Goal: Task Accomplishment & Management: Use online tool/utility

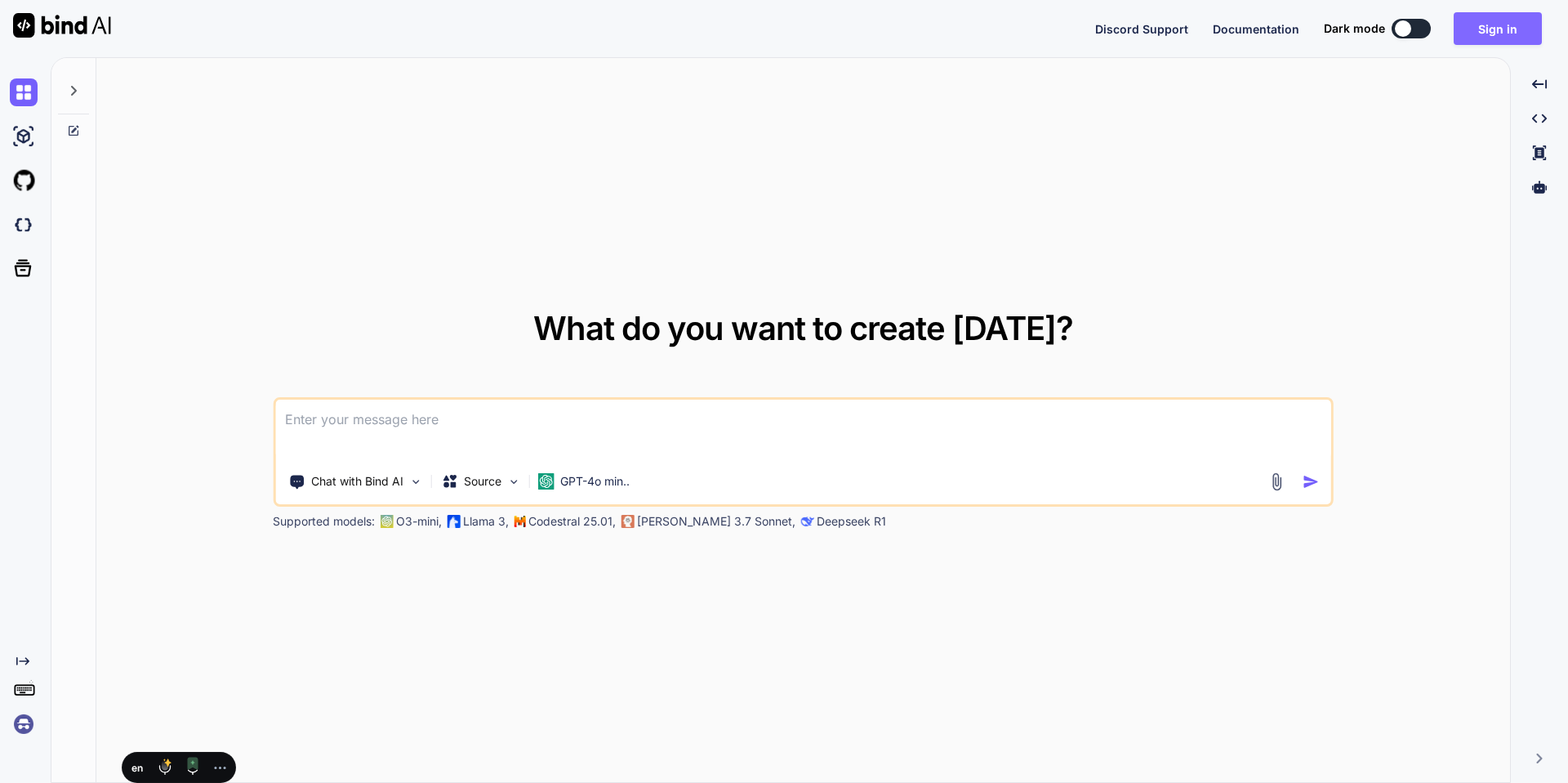
click at [1494, 26] on button "Sign in" at bounding box center [1498, 29] width 88 height 33
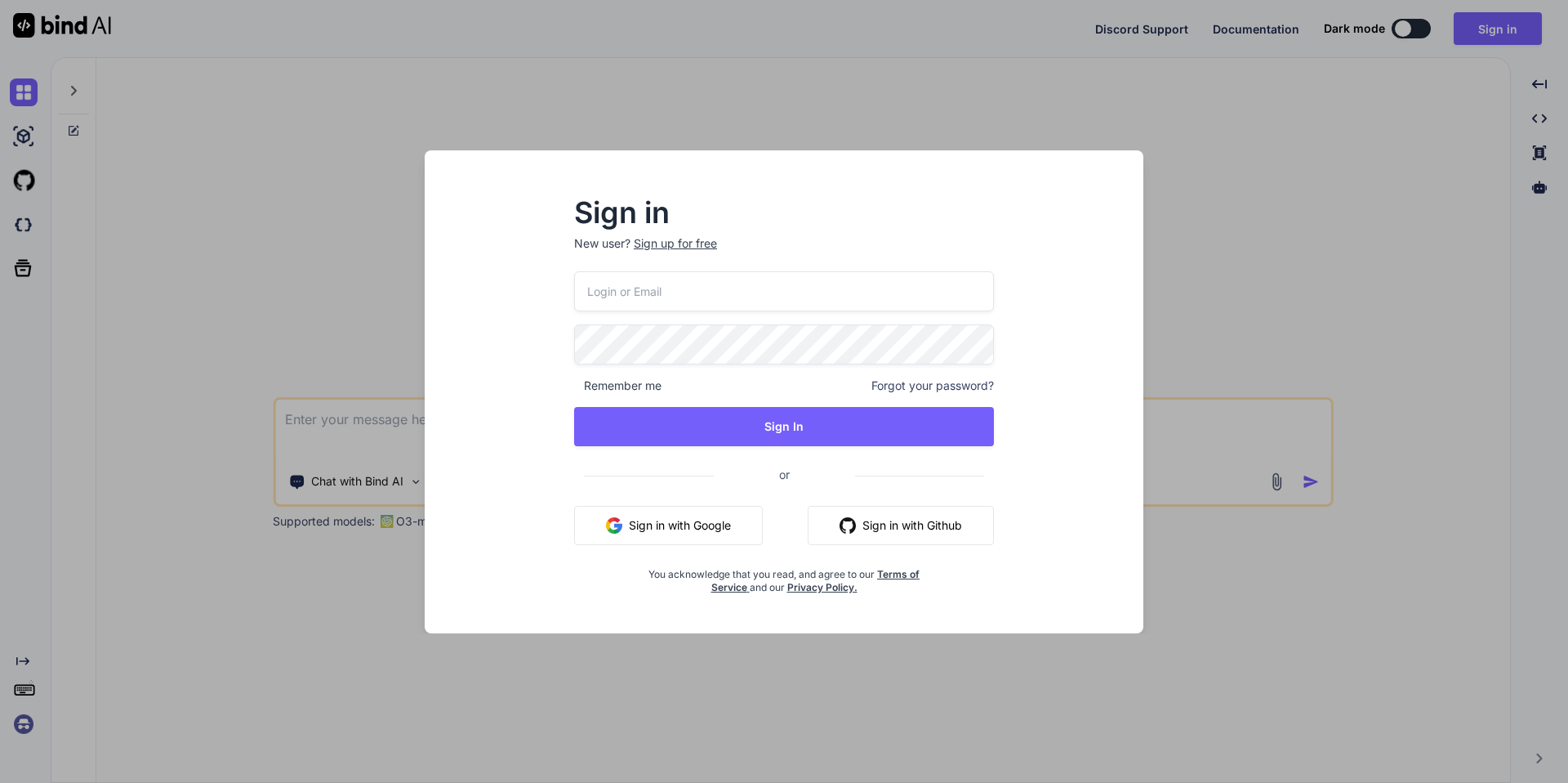
click at [613, 523] on img "button" at bounding box center [614, 525] width 16 height 16
click at [1100, 578] on div "Sign in New user? Sign up for free Remember me Forgot your password? Sign In or…" at bounding box center [784, 406] width 693 height 454
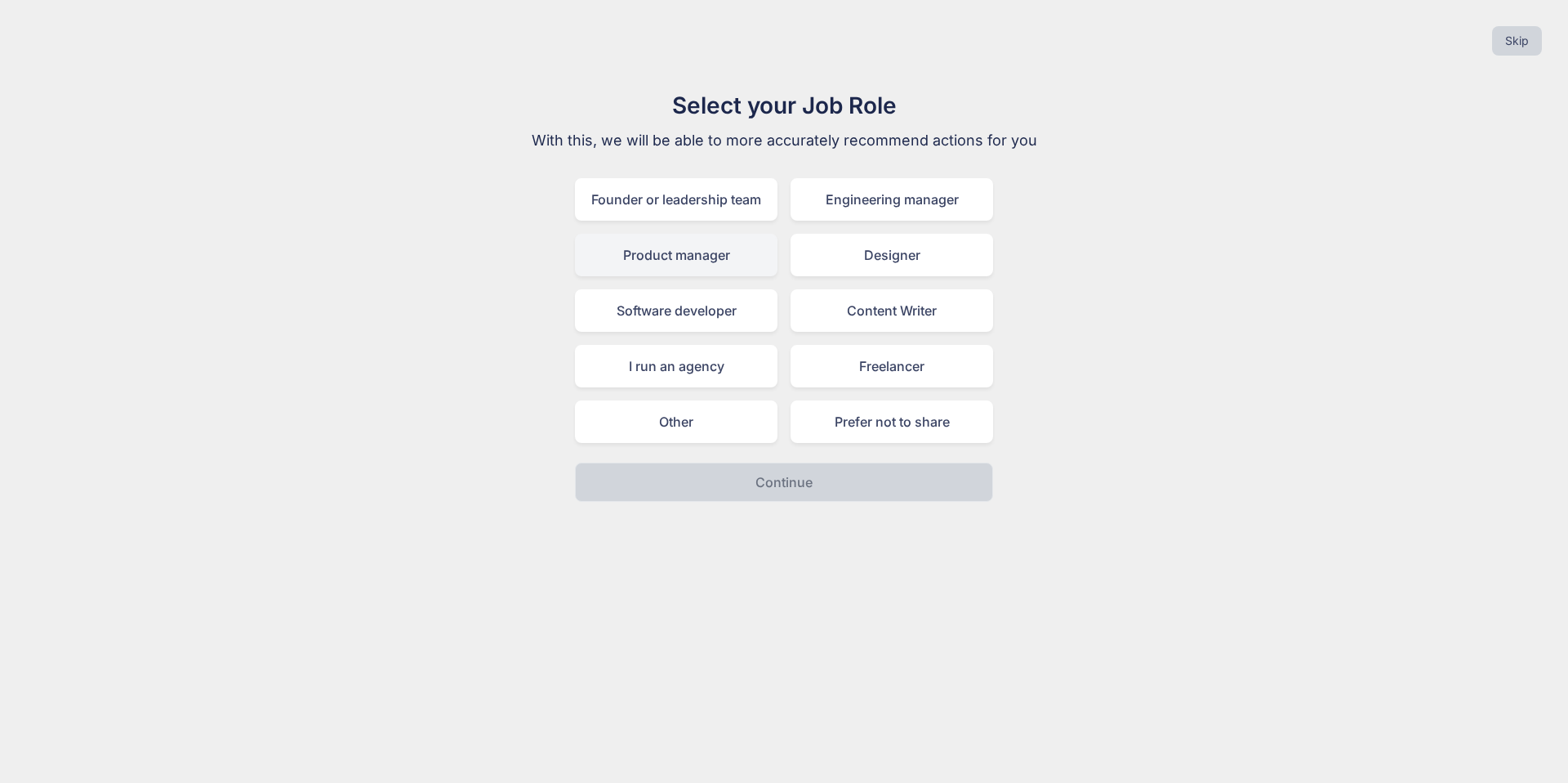
click at [651, 250] on div "Product manager" at bounding box center [676, 254] width 202 height 42
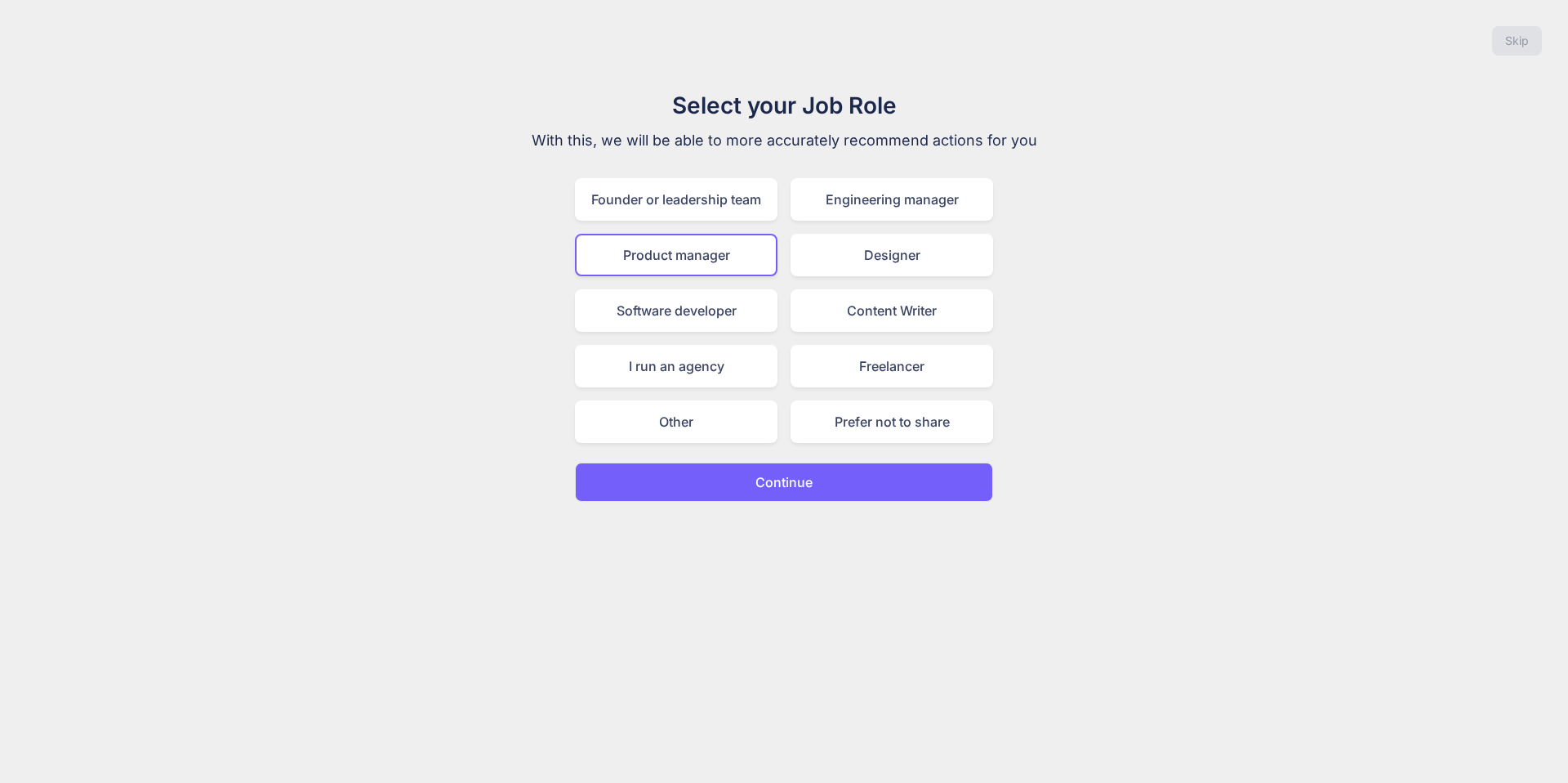
click at [802, 483] on p "Continue" at bounding box center [784, 481] width 57 height 20
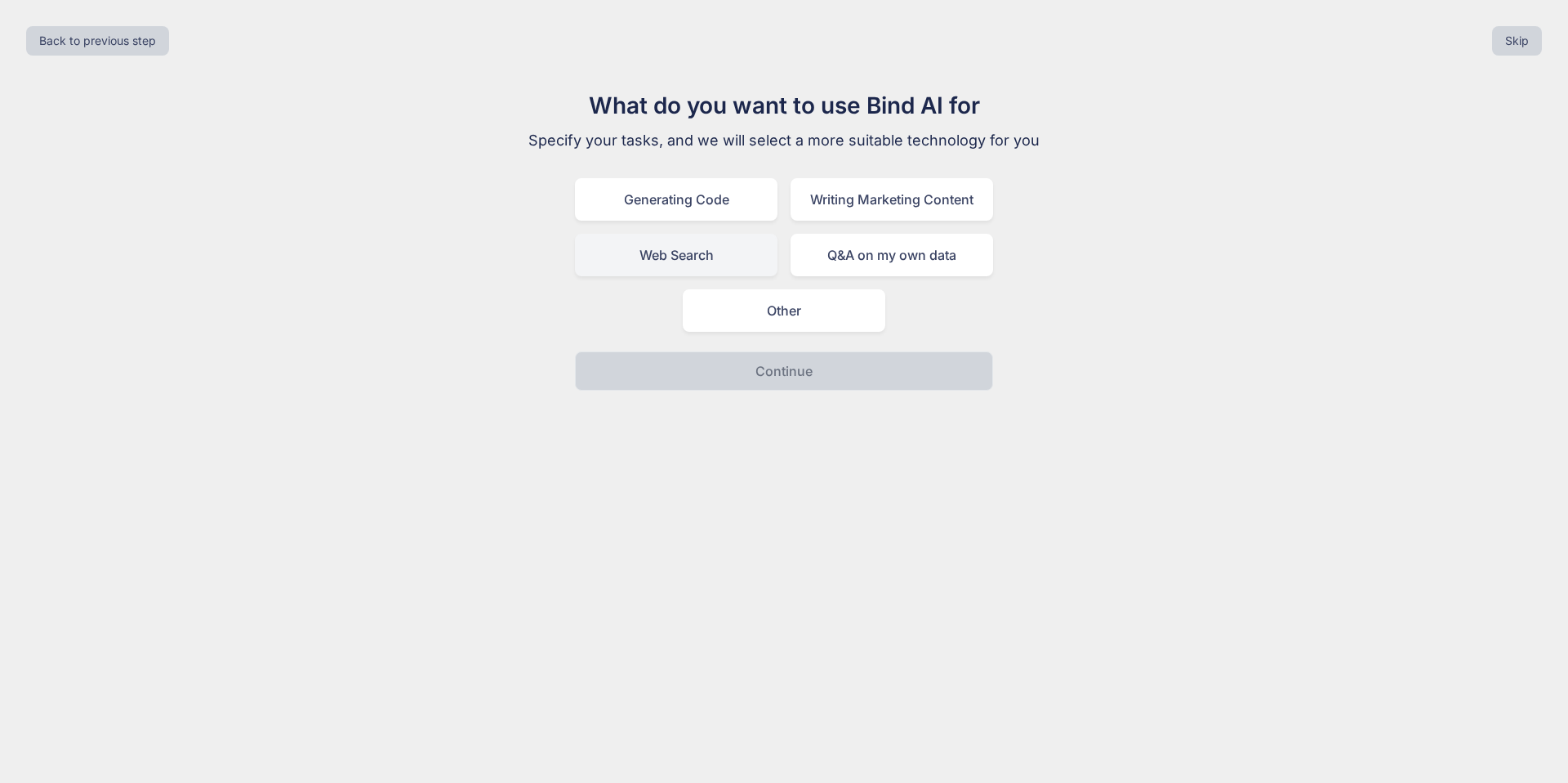
click at [716, 260] on div "Web Search" at bounding box center [676, 254] width 202 height 42
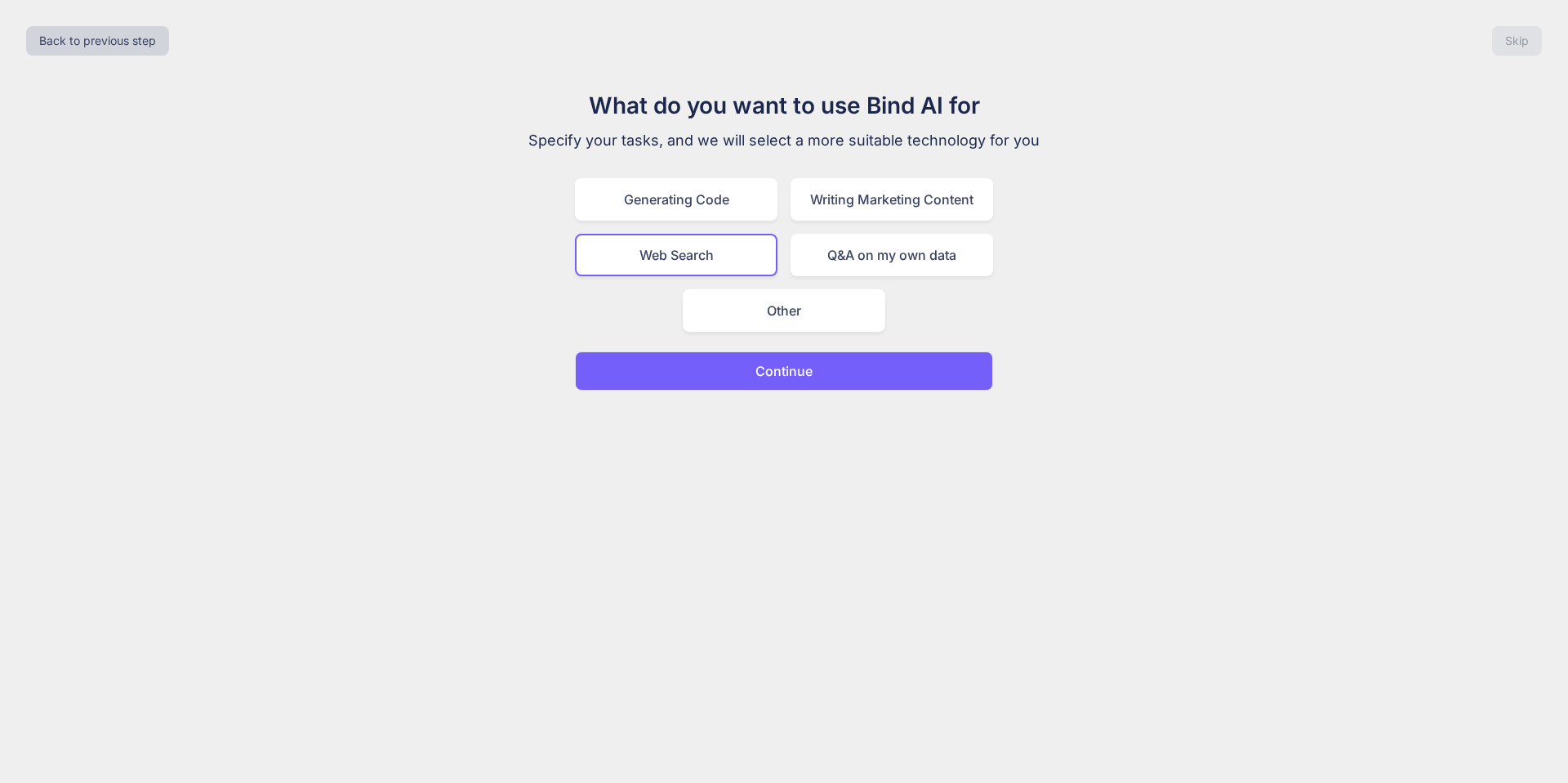
click at [766, 368] on p "Continue" at bounding box center [784, 371] width 57 height 20
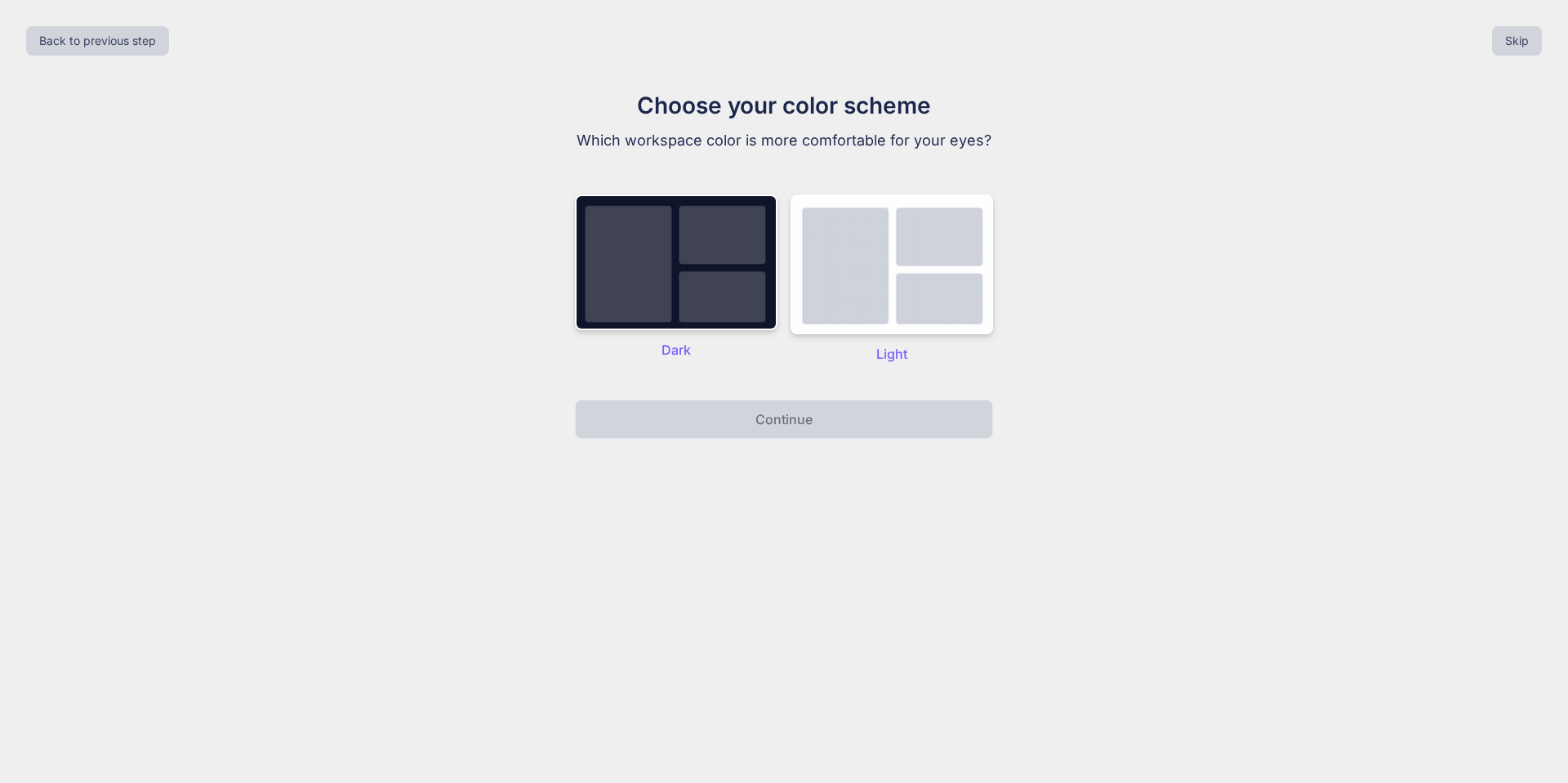
click at [712, 364] on div "Dark Light" at bounding box center [784, 279] width 418 height 202
click at [712, 327] on img at bounding box center [676, 262] width 202 height 136
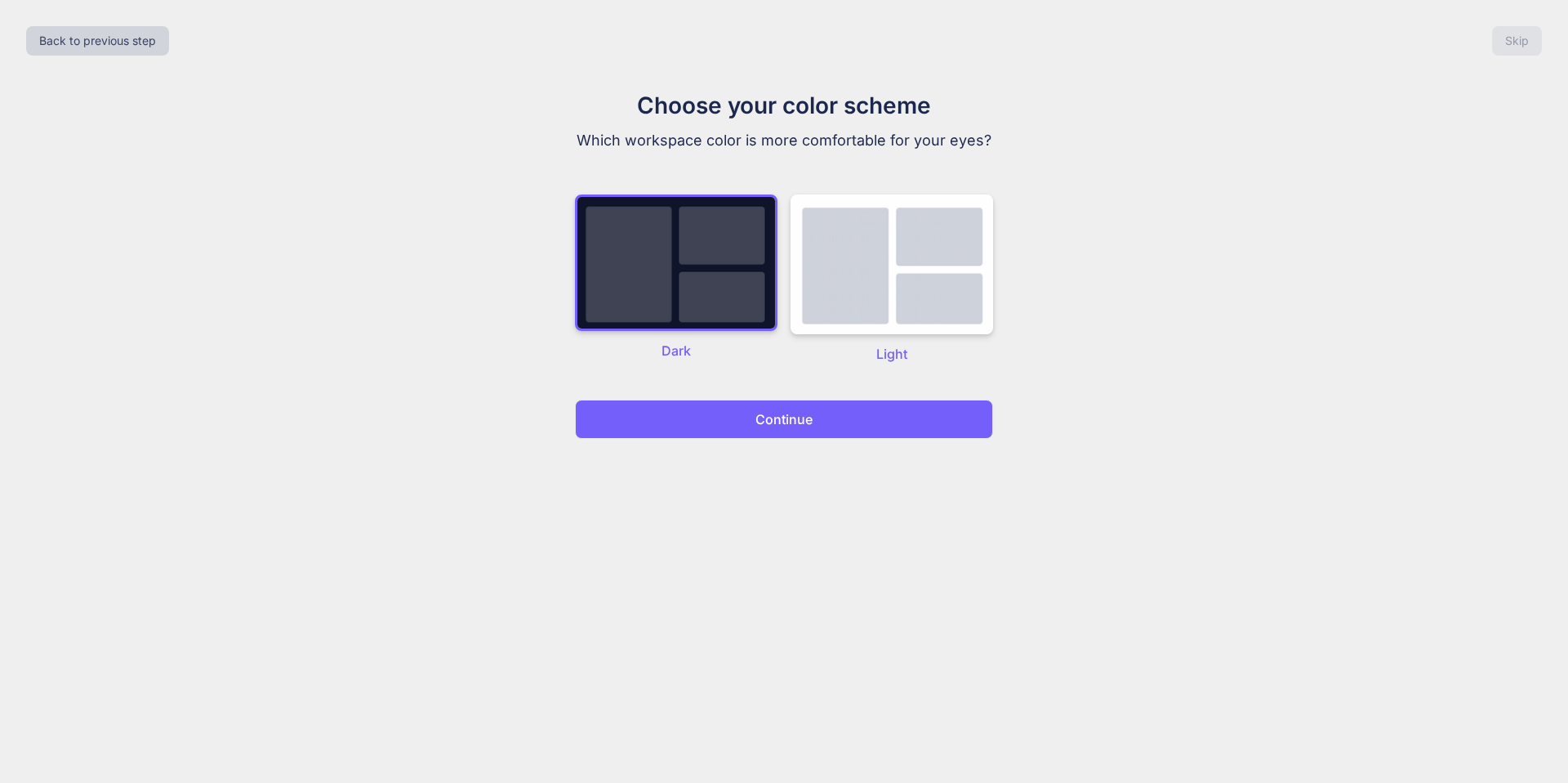
click at [748, 426] on button "Continue" at bounding box center [784, 418] width 418 height 39
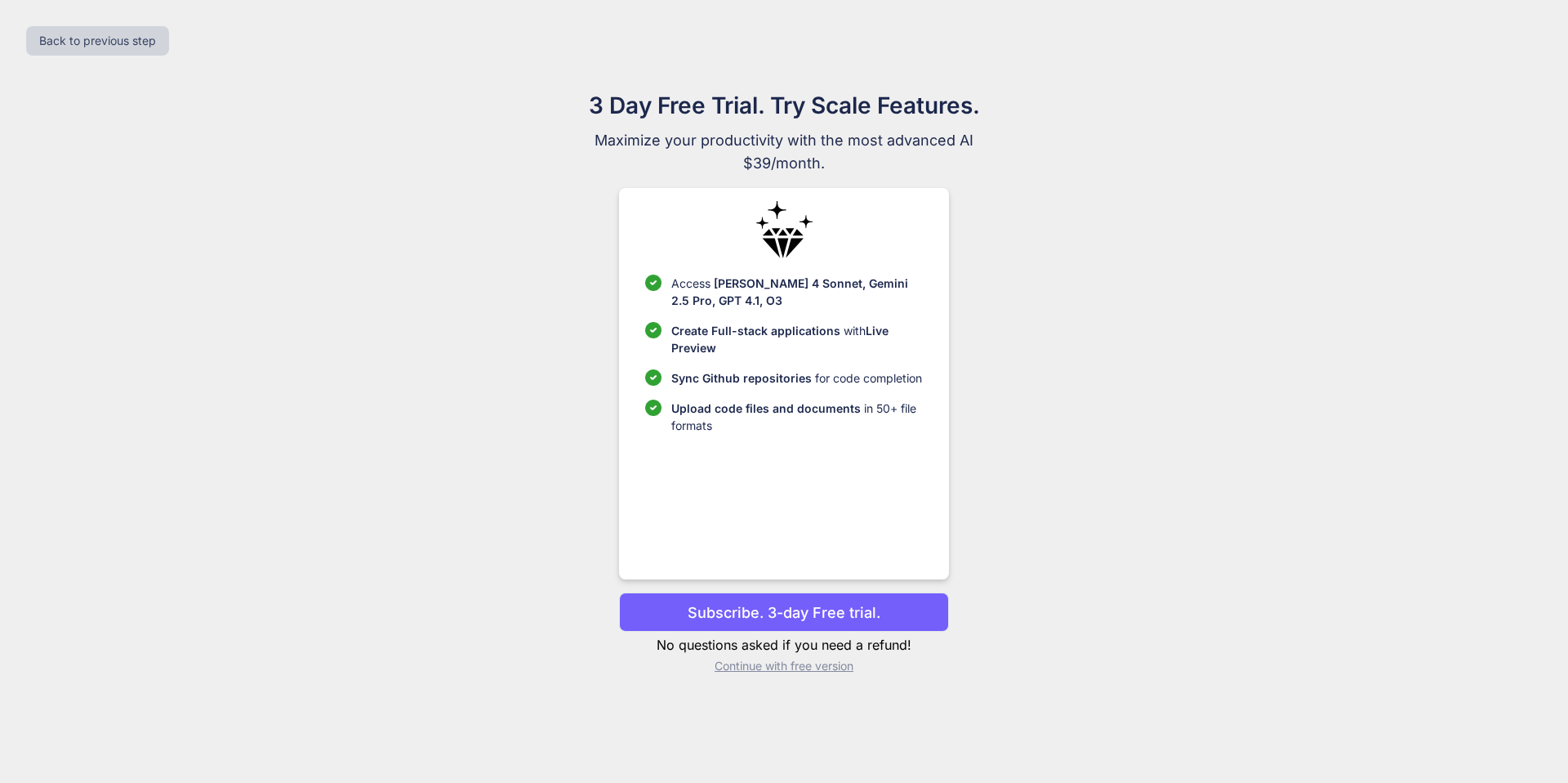
click at [784, 665] on p "Continue with free version" at bounding box center [784, 665] width 329 height 16
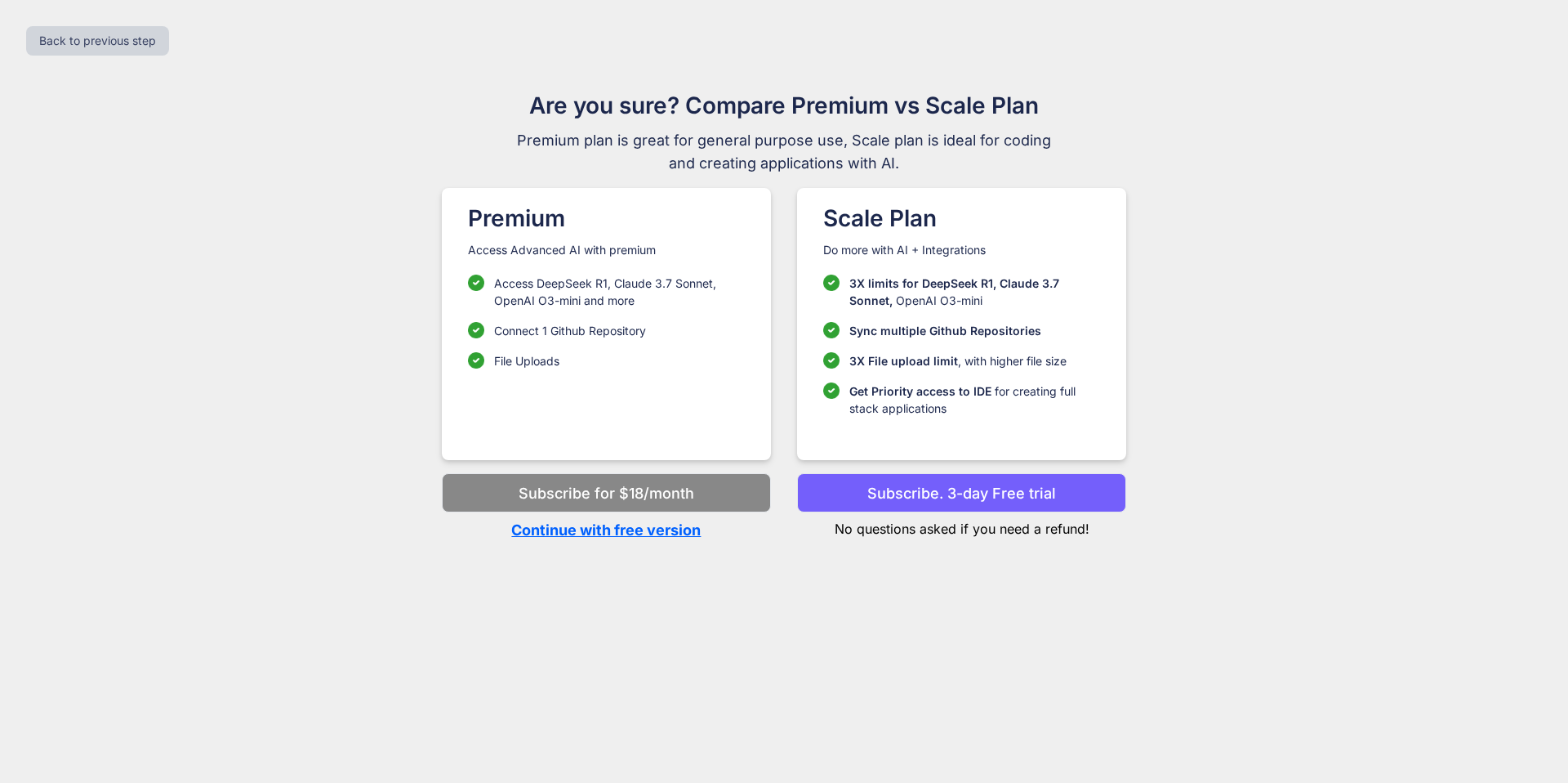
click at [640, 532] on p "Continue with free version" at bounding box center [606, 530] width 329 height 22
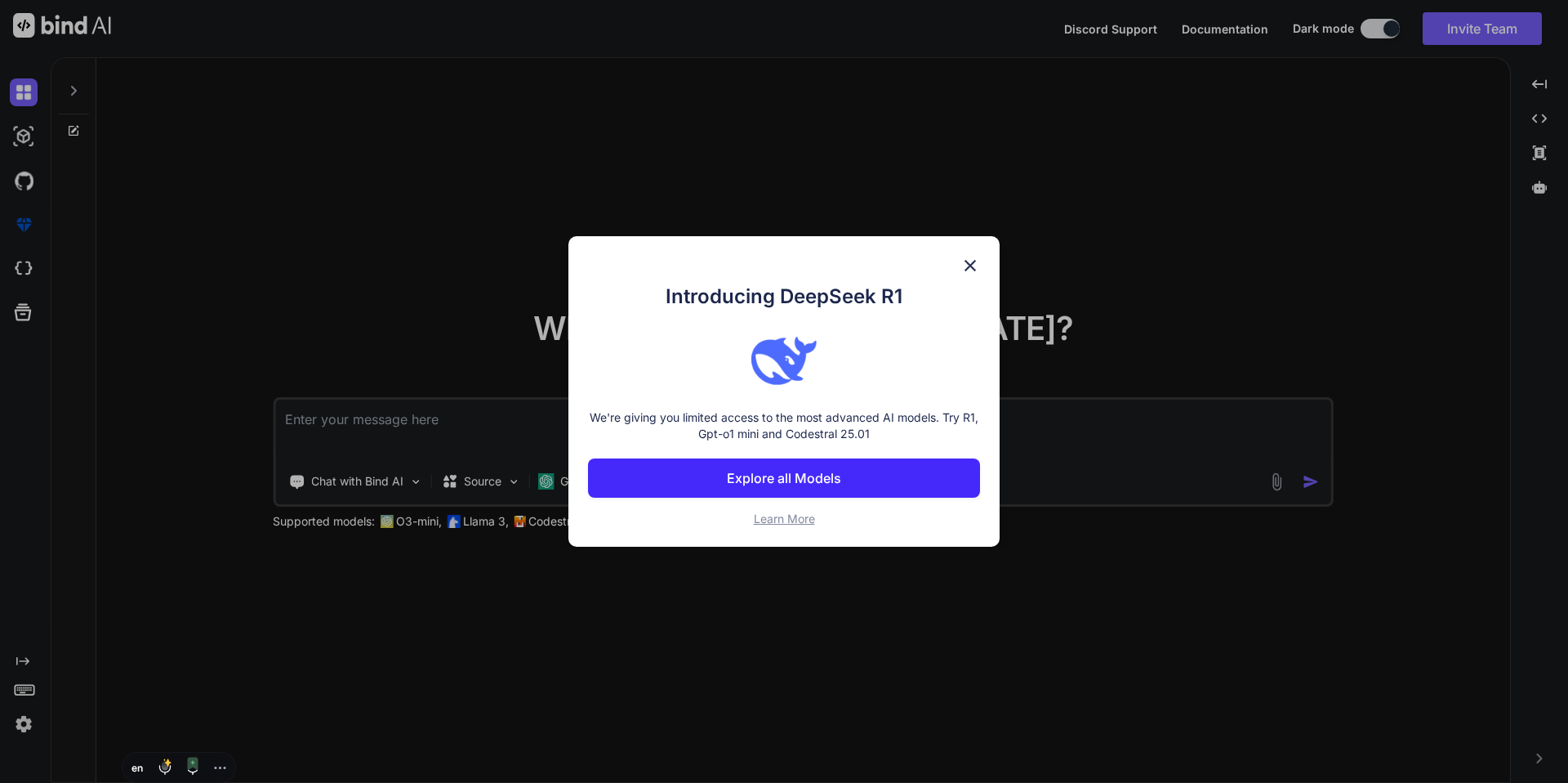
click at [968, 258] on img at bounding box center [970, 265] width 20 height 20
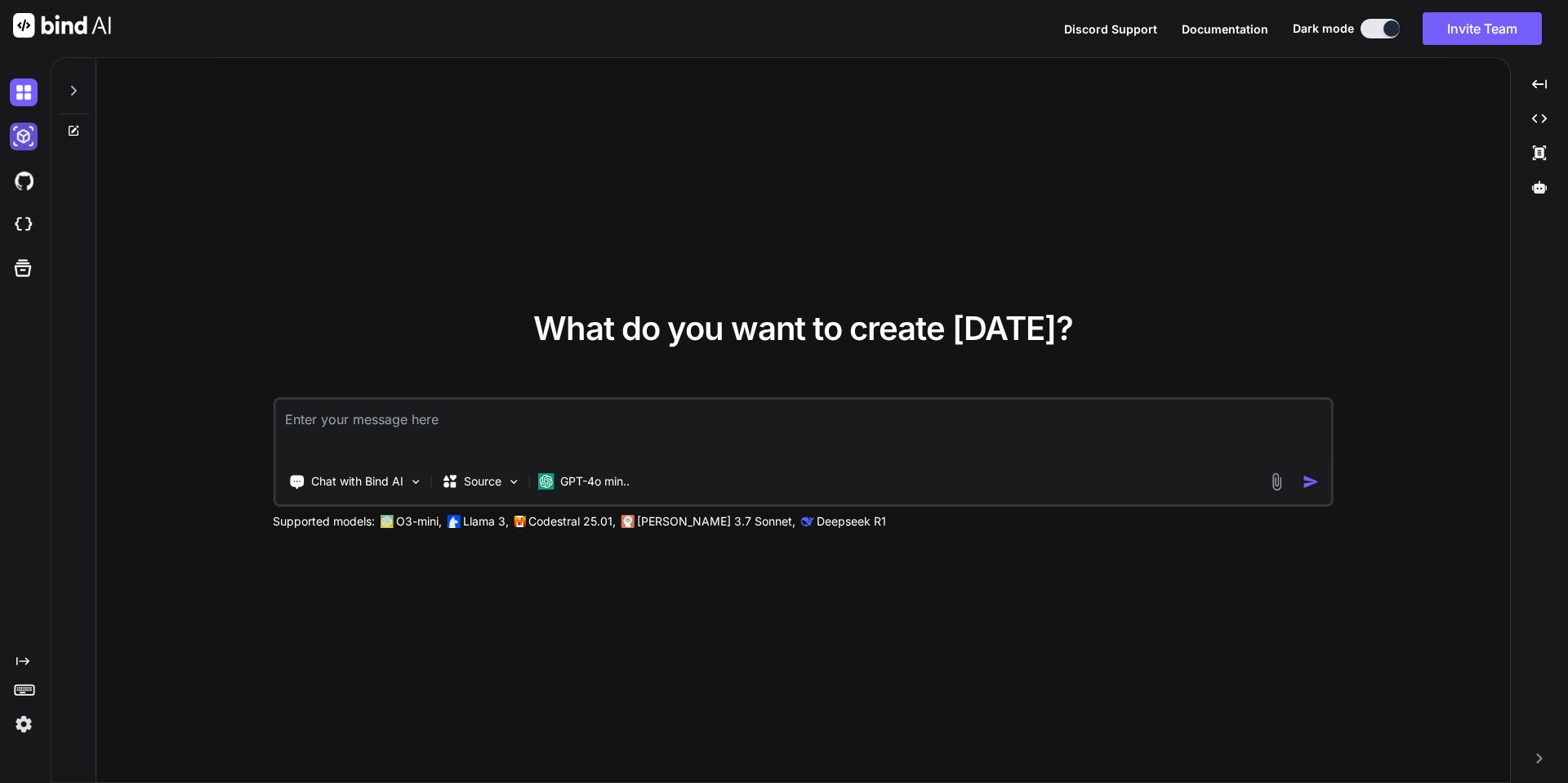
click at [29, 136] on img at bounding box center [23, 137] width 28 height 28
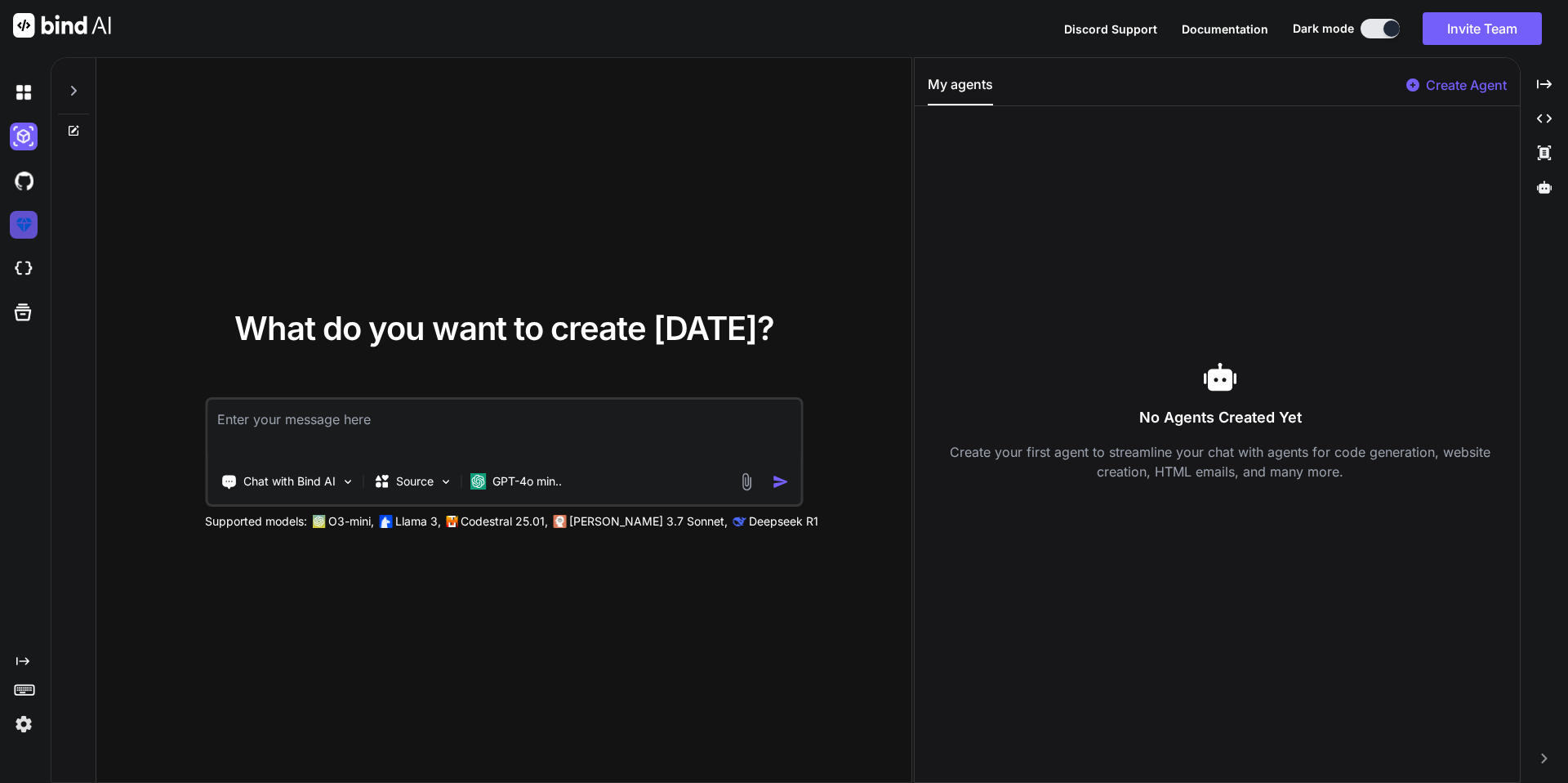
click at [21, 234] on img at bounding box center [23, 225] width 28 height 28
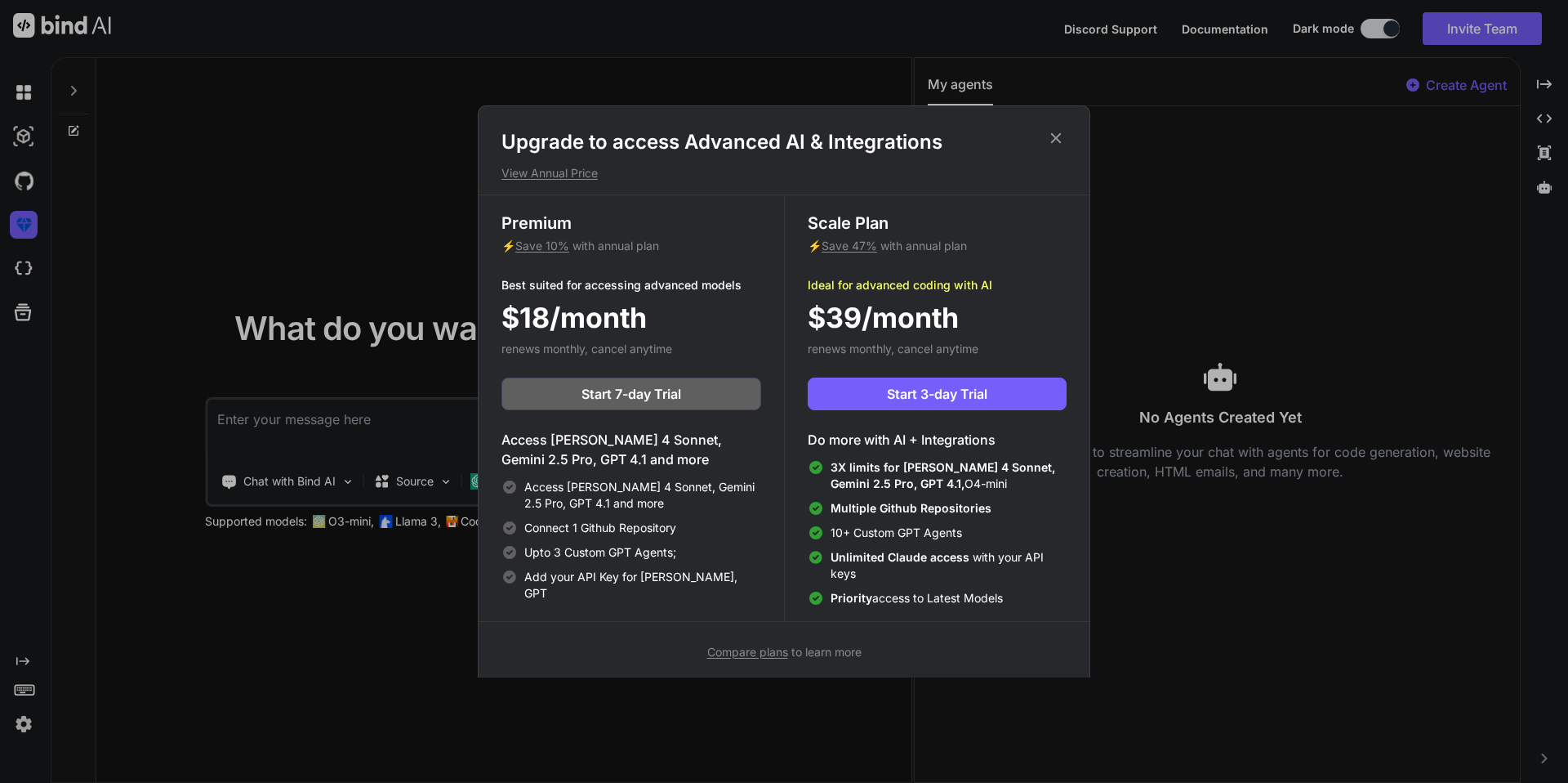
click at [1059, 155] on h1 "Upgrade to access Advanced AI & Integrations" at bounding box center [784, 142] width 565 height 26
click at [1053, 143] on icon at bounding box center [1056, 137] width 18 height 18
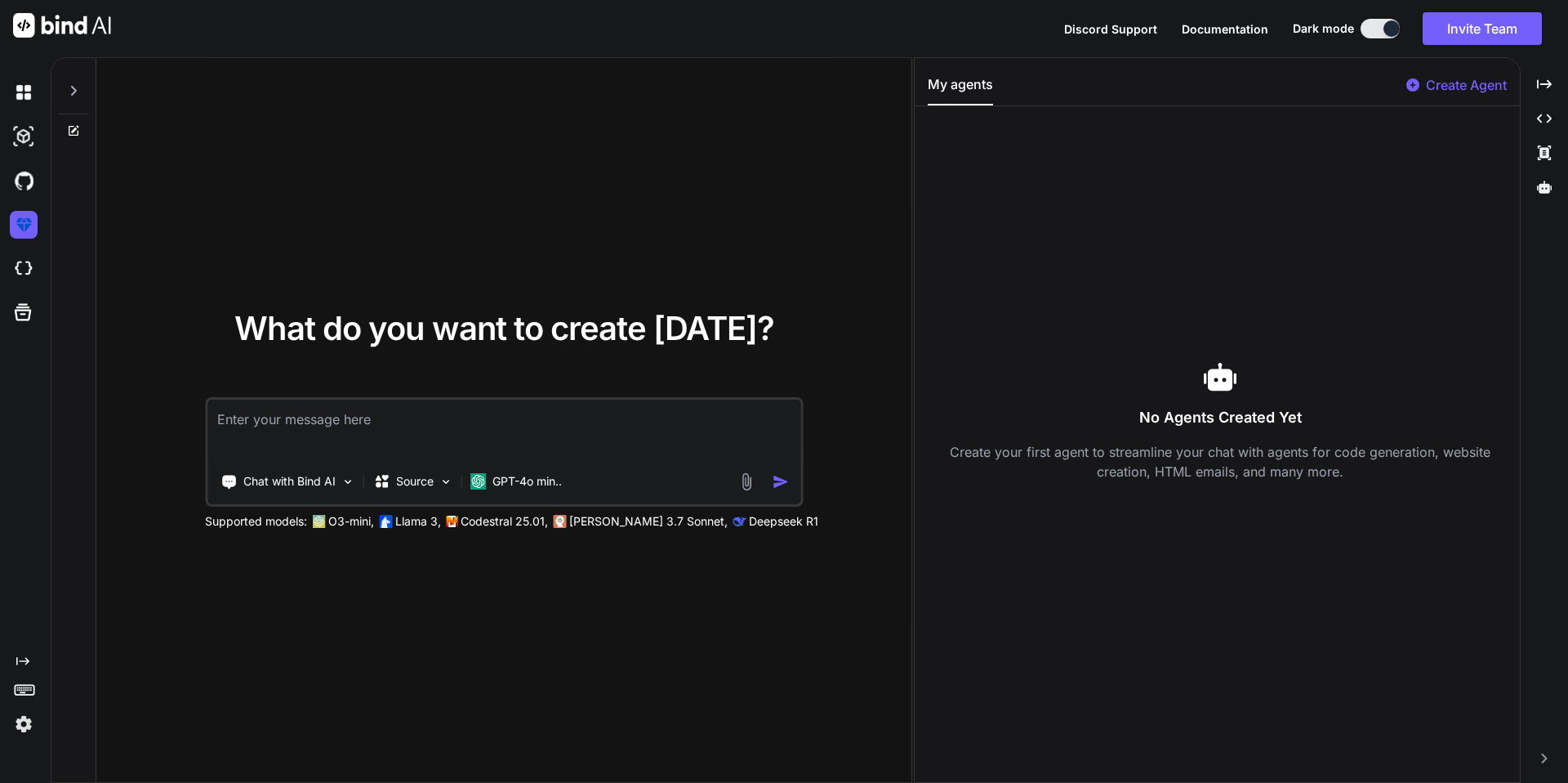
click at [1027, 206] on div "No Agents Created Yet Create your first agent to streamline your chat with agen…" at bounding box center [1221, 421] width 586 height 603
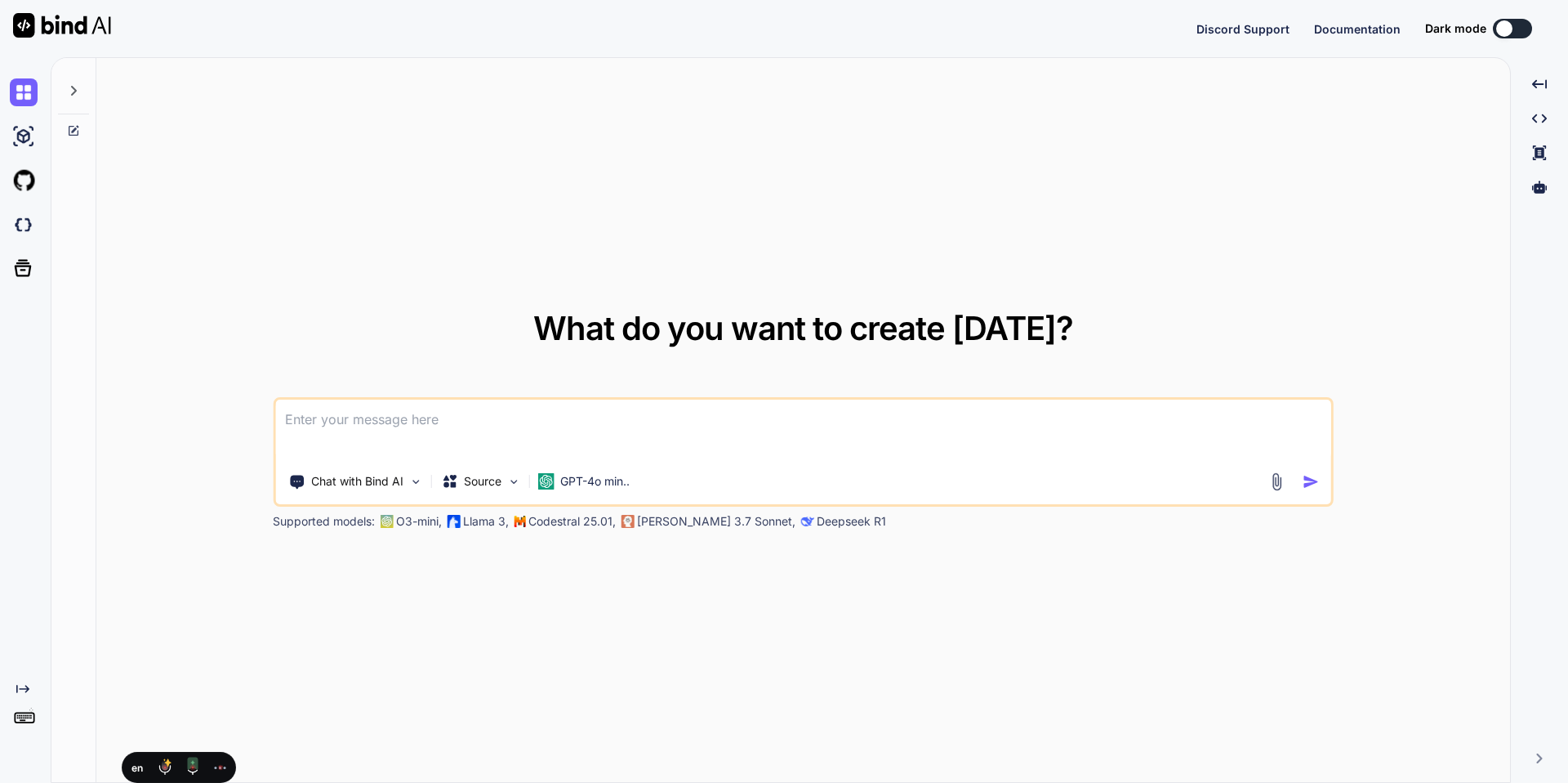
type textarea "x"
